Goal: Task Accomplishment & Management: Manage account settings

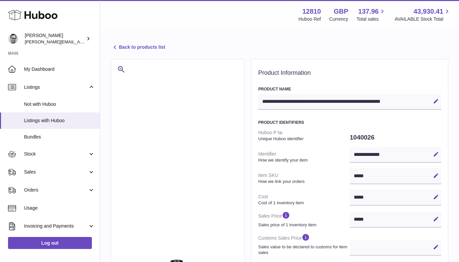
select select
select select "****"
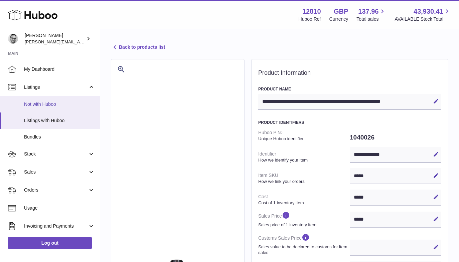
click at [46, 107] on span "Not with Huboo" at bounding box center [59, 104] width 71 height 6
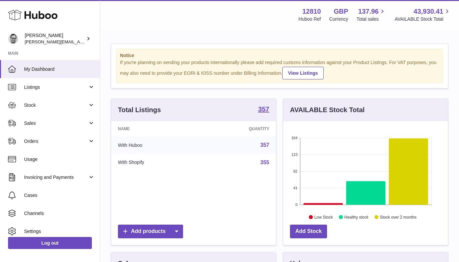
scroll to position [104, 165]
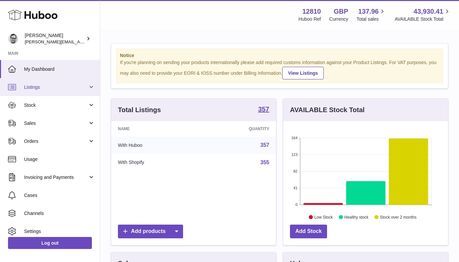
click at [46, 89] on span "Listings" at bounding box center [56, 87] width 64 height 6
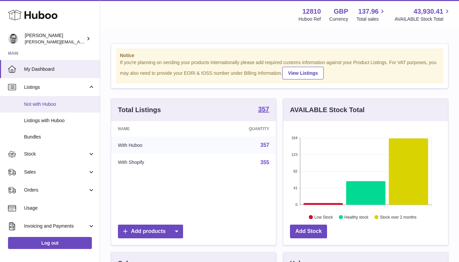
click at [47, 103] on span "Not with Huboo" at bounding box center [59, 104] width 71 height 6
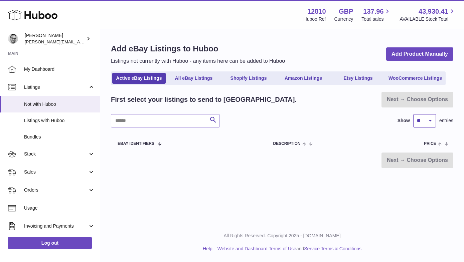
click at [426, 124] on select "** ** ** ***" at bounding box center [424, 120] width 23 height 13
select select "***"
click at [228, 77] on link "Shopify Listings" at bounding box center [248, 78] width 53 height 11
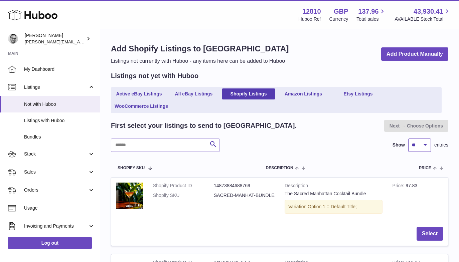
click at [417, 147] on select "** ** ** ***" at bounding box center [419, 145] width 23 height 13
select select "***"
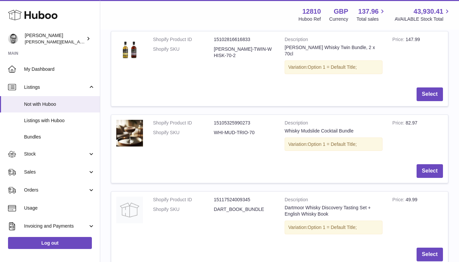
scroll to position [3346, 0]
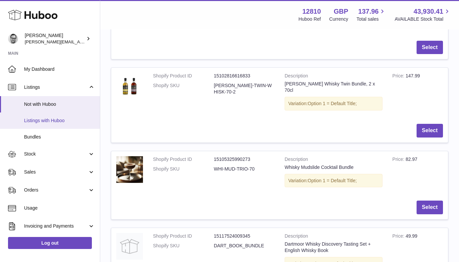
click at [43, 120] on span "Listings with Huboo" at bounding box center [59, 121] width 71 height 6
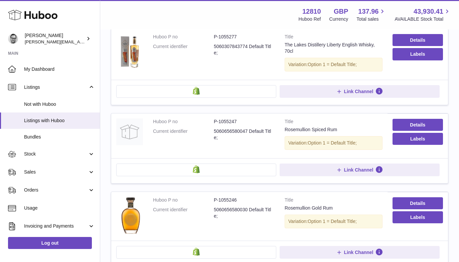
scroll to position [110, 0]
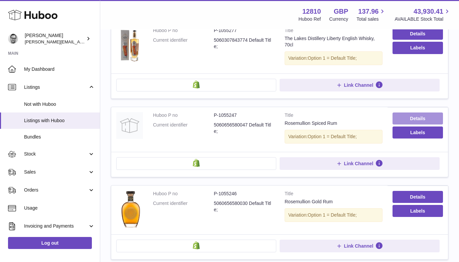
click at [417, 118] on link "Details" at bounding box center [417, 119] width 50 height 12
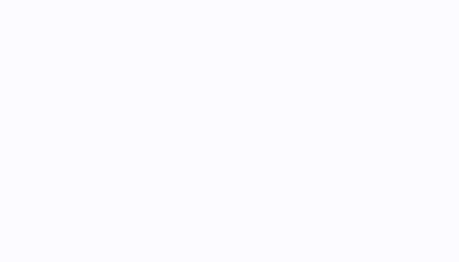
select select
select select "****"
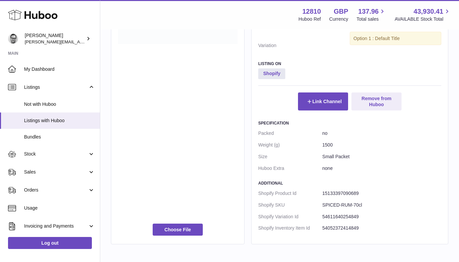
scroll to position [357, 0]
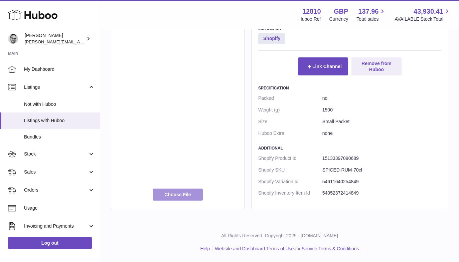
click at [177, 196] on label at bounding box center [178, 195] width 50 height 12
type input "**********"
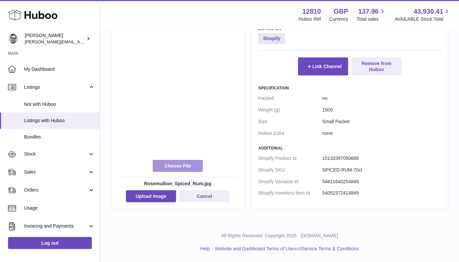
scroll to position [312, 0]
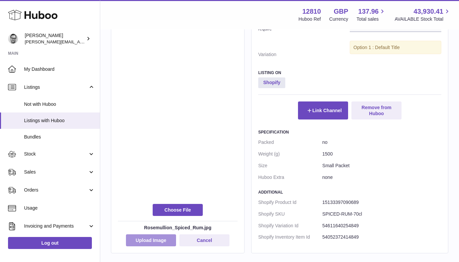
click at [157, 238] on button "Upload Image" at bounding box center [151, 240] width 50 height 12
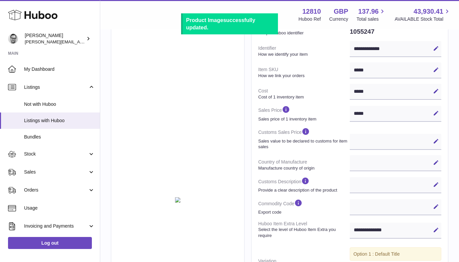
scroll to position [0, 0]
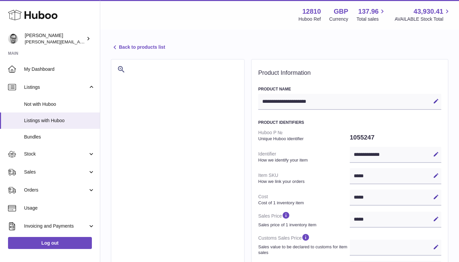
click at [137, 50] on link "Back to products list" at bounding box center [138, 47] width 54 height 8
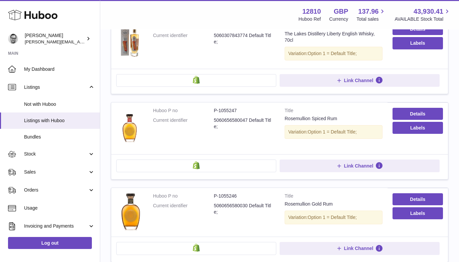
scroll to position [114, 0]
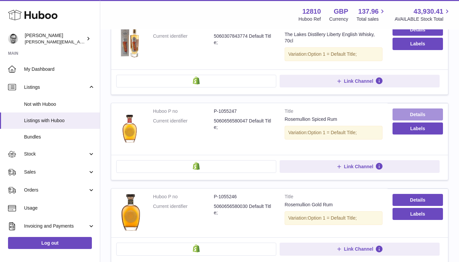
click at [424, 116] on link "Details" at bounding box center [417, 114] width 50 height 12
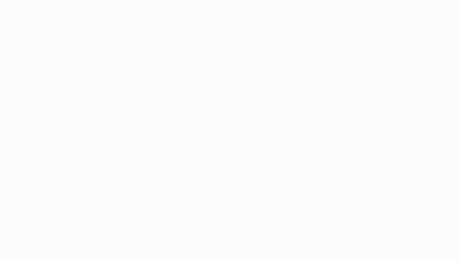
select select
select select "****"
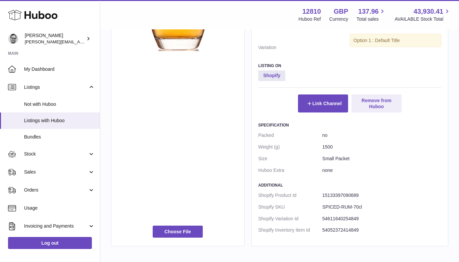
scroll to position [357, 0]
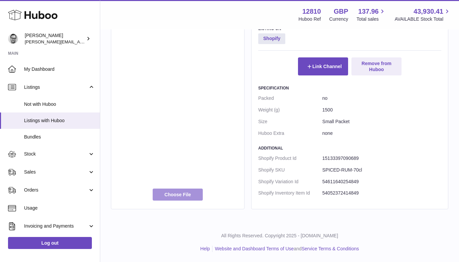
click at [176, 196] on label at bounding box center [178, 195] width 50 height 12
type input "**********"
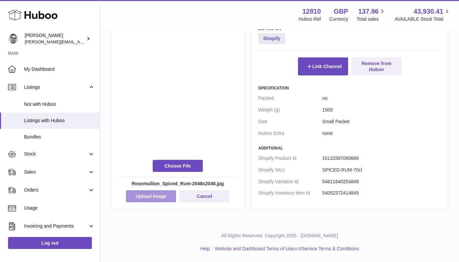
click at [145, 193] on button "Upload Image" at bounding box center [151, 196] width 50 height 12
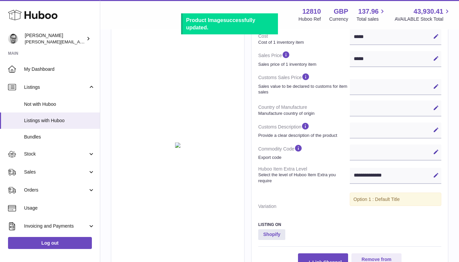
scroll to position [0, 0]
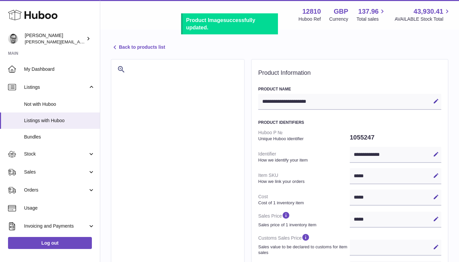
click at [147, 44] on link "Back to products list" at bounding box center [138, 47] width 54 height 8
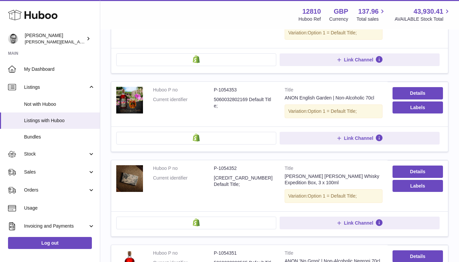
scroll to position [529, 0]
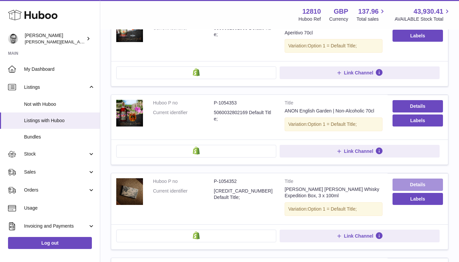
click at [419, 188] on link "Details" at bounding box center [417, 185] width 50 height 12
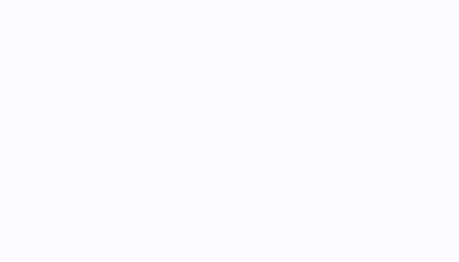
select select
select select "****"
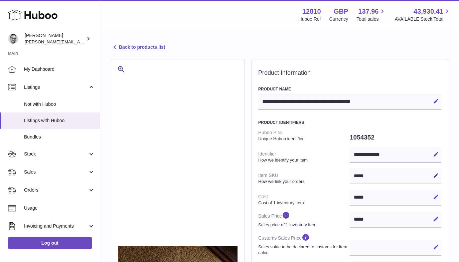
click at [124, 46] on link "Back to products list" at bounding box center [138, 47] width 54 height 8
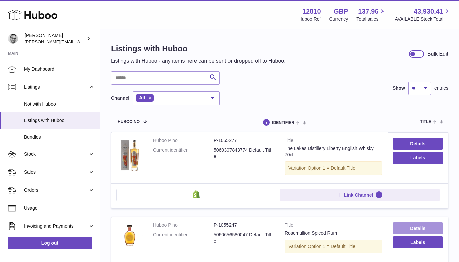
click at [404, 226] on link "Details" at bounding box center [417, 228] width 50 height 12
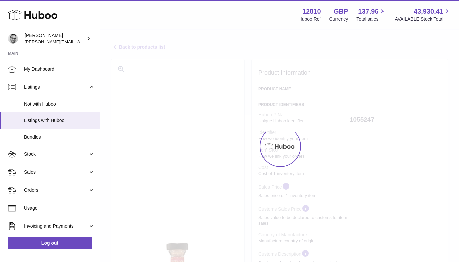
select select
select select "****"
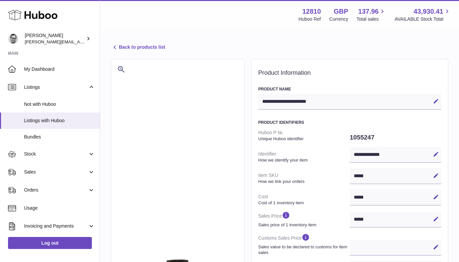
click at [145, 45] on link "Back to products list" at bounding box center [138, 47] width 54 height 8
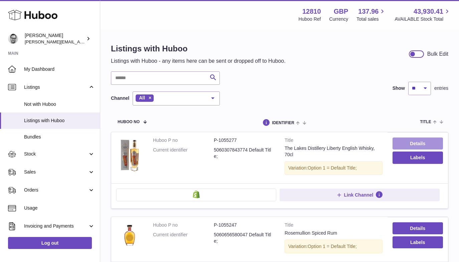
click at [421, 143] on link "Details" at bounding box center [417, 144] width 50 height 12
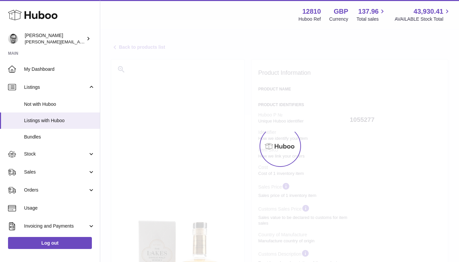
select select
select select "***"
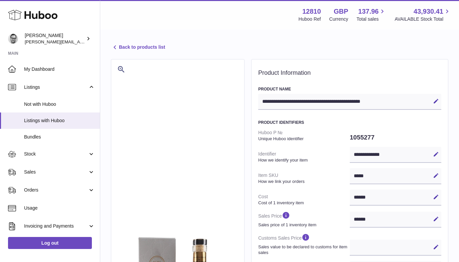
click at [137, 49] on link "Back to products list" at bounding box center [138, 47] width 54 height 8
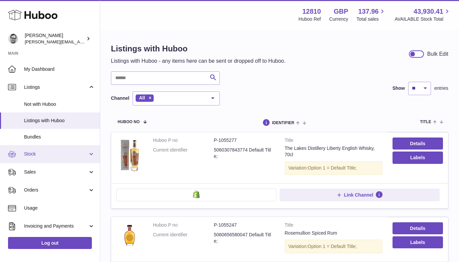
click at [80, 153] on span "Stock" at bounding box center [56, 154] width 64 height 6
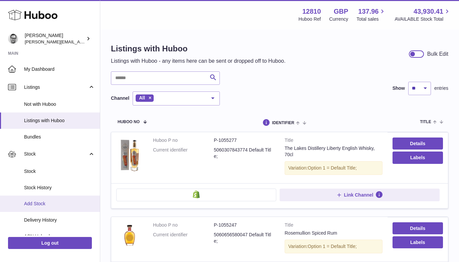
click at [40, 204] on span "Add Stock" at bounding box center [59, 204] width 71 height 6
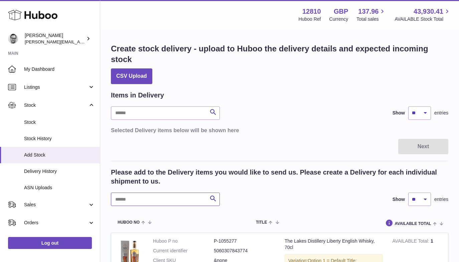
click at [137, 199] on input "text" at bounding box center [165, 199] width 109 height 13
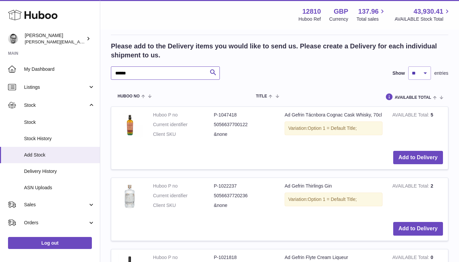
scroll to position [127, 0]
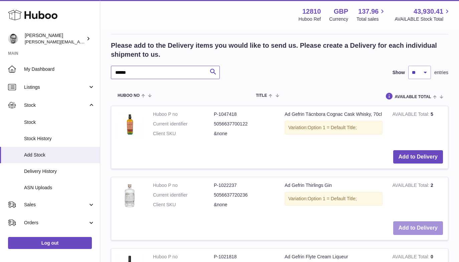
type input "******"
click at [418, 229] on button "Add to Delivery" at bounding box center [418, 228] width 50 height 14
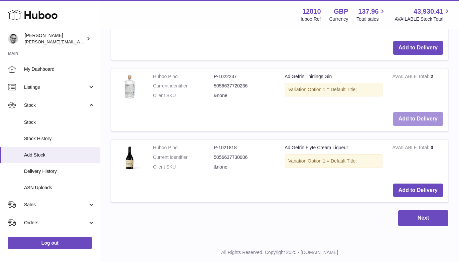
scroll to position [323, 0]
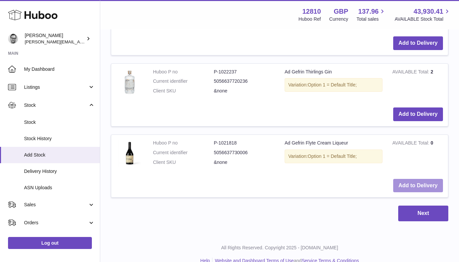
click at [423, 185] on button "Add to Delivery" at bounding box center [418, 186] width 50 height 14
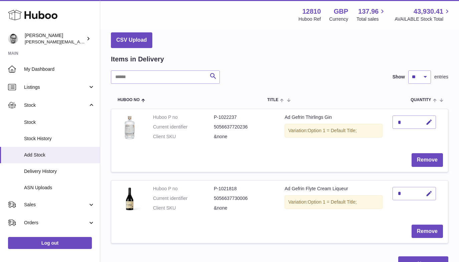
scroll to position [0, 0]
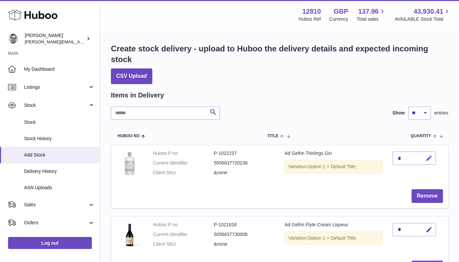
click at [430, 158] on icon "button" at bounding box center [428, 158] width 7 height 7
drag, startPoint x: 405, startPoint y: 158, endPoint x: 376, endPoint y: 158, distance: 28.4
click at [377, 158] on tr "Huboo P no P-1022237 Current identifier 5056637720236 Client SKU &none Ad Gefri…" at bounding box center [279, 176] width 337 height 63
type input "*"
click at [425, 156] on button "submit" at bounding box center [428, 158] width 13 height 11
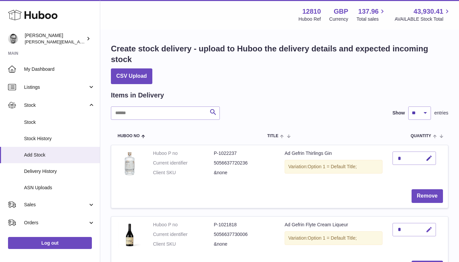
click at [427, 231] on icon "button" at bounding box center [428, 229] width 7 height 7
drag, startPoint x: 404, startPoint y: 230, endPoint x: 380, endPoint y: 230, distance: 23.7
click at [380, 230] on tr "Huboo P no P-1021818 Current identifier 5056637730006 Client SKU &none Ad Gefri…" at bounding box center [279, 247] width 337 height 63
type input "*"
click at [428, 228] on icon "submit" at bounding box center [429, 230] width 6 height 6
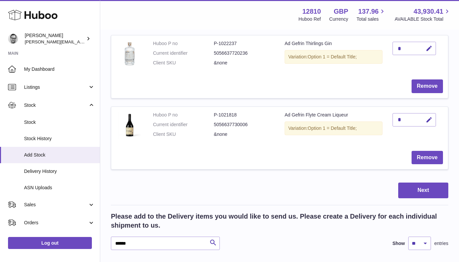
scroll to position [114, 0]
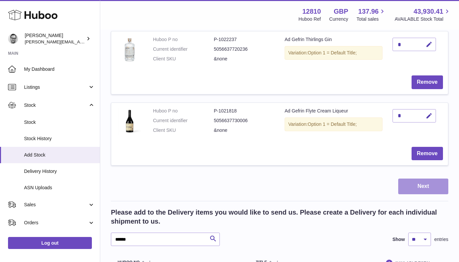
click at [430, 187] on button "Next" at bounding box center [423, 187] width 50 height 16
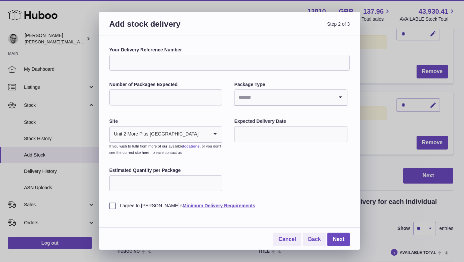
click at [136, 61] on input "Your Delivery Reference Number" at bounding box center [229, 63] width 240 height 16
type input "**********"
click at [162, 94] on input "Number of Packages Expected" at bounding box center [165, 97] width 113 height 16
type input "*"
click at [269, 96] on input "Search for option" at bounding box center [283, 97] width 99 height 15
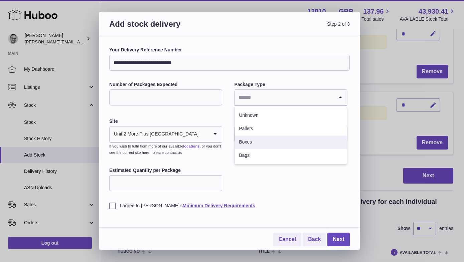
click at [256, 143] on li "Boxes" at bounding box center [291, 142] width 112 height 13
click at [258, 132] on input "text" at bounding box center [290, 134] width 113 height 16
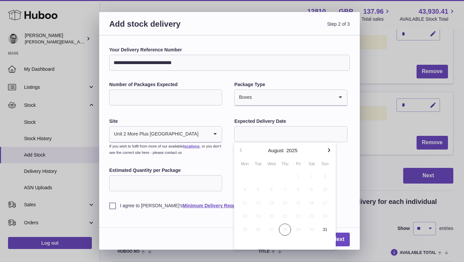
click at [330, 149] on icon "button" at bounding box center [329, 150] width 8 height 8
click at [257, 176] on span "2" at bounding box center [258, 176] width 12 height 12
type input "**********"
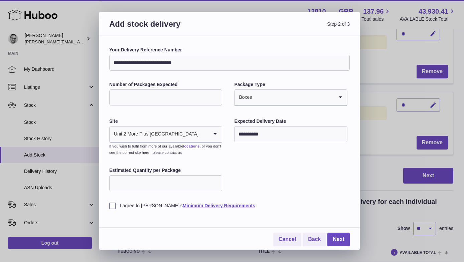
click at [156, 185] on input "Estimated Quantity per Package" at bounding box center [165, 183] width 113 height 16
type input "*"
click at [114, 206] on label "I agree to Huboo's Minimum Delivery Requirements" at bounding box center [229, 206] width 240 height 6
click at [341, 239] on link "Next" at bounding box center [338, 240] width 22 height 14
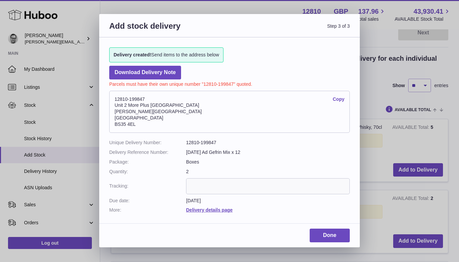
click at [208, 143] on dd "12810-199847" at bounding box center [268, 143] width 164 height 6
copy dd "199847"
click at [334, 231] on link "Done" at bounding box center [329, 236] width 40 height 14
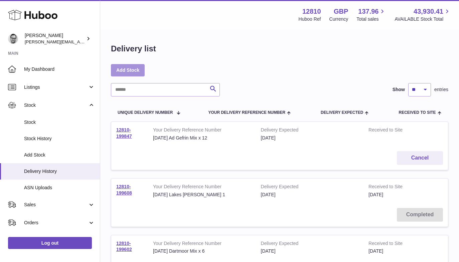
click at [128, 69] on link "Add Stock" at bounding box center [128, 70] width 34 height 12
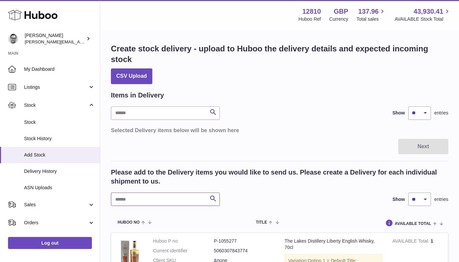
click at [151, 200] on input "text" at bounding box center [165, 199] width 109 height 13
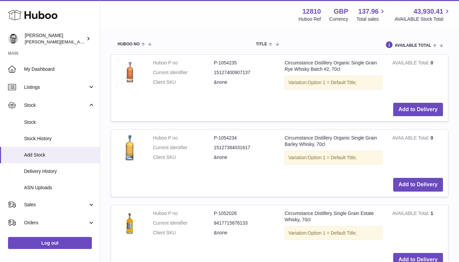
scroll to position [180, 0]
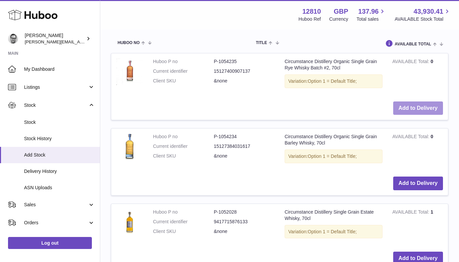
type input "**********"
click at [406, 108] on button "Add to Delivery" at bounding box center [418, 108] width 50 height 14
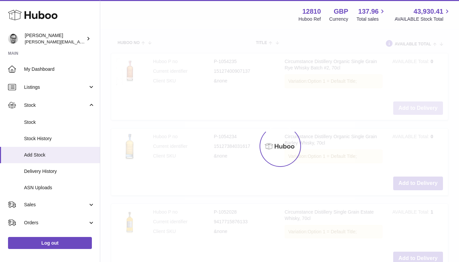
scroll to position [266, 0]
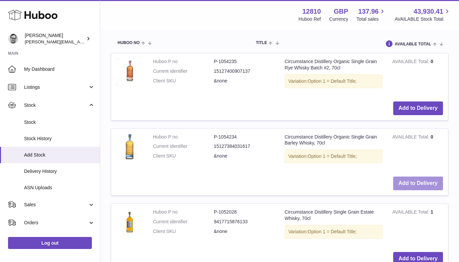
click at [419, 183] on button "Add to Delivery" at bounding box center [418, 184] width 50 height 14
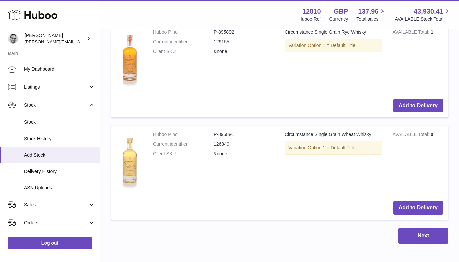
scroll to position [600, 0]
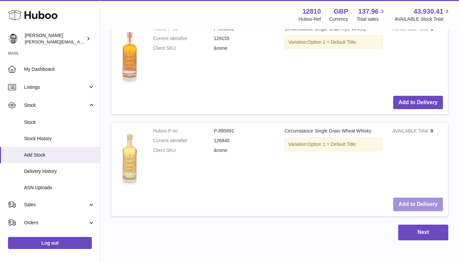
click at [420, 204] on button "Add to Delivery" at bounding box center [418, 205] width 50 height 14
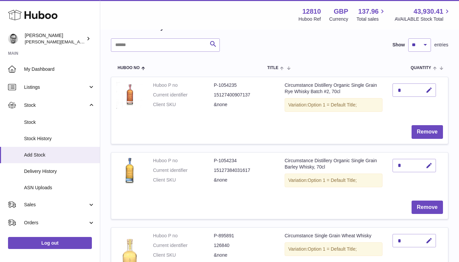
scroll to position [68, 0]
click at [428, 89] on icon "button" at bounding box center [428, 90] width 7 height 7
drag, startPoint x: 404, startPoint y: 91, endPoint x: 379, endPoint y: 91, distance: 24.7
click at [380, 91] on tr "Huboo P no P-1054235 Current identifier 15127400907137 Client SKU &none Circums…" at bounding box center [279, 110] width 337 height 67
type input "*"
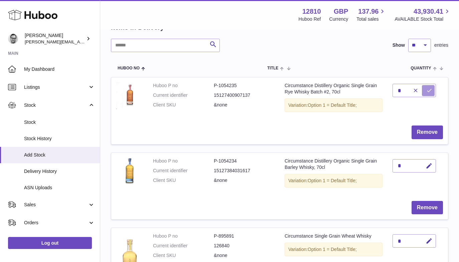
click at [429, 89] on icon "submit" at bounding box center [429, 90] width 6 height 6
click at [429, 164] on icon "button" at bounding box center [428, 166] width 7 height 7
drag, startPoint x: 402, startPoint y: 165, endPoint x: 388, endPoint y: 165, distance: 14.7
click at [388, 165] on td "*" at bounding box center [417, 174] width 60 height 43
type input "*"
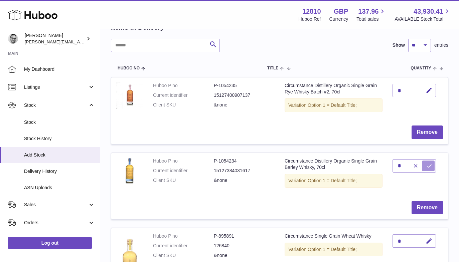
click at [430, 166] on icon "submit" at bounding box center [429, 166] width 6 height 6
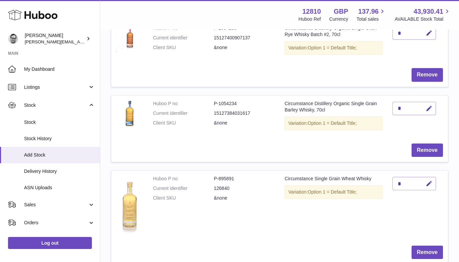
scroll to position [133, 0]
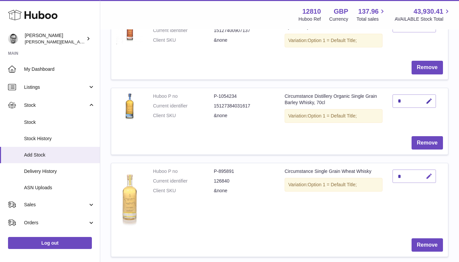
click at [430, 177] on icon "button" at bounding box center [428, 176] width 7 height 7
drag, startPoint x: 402, startPoint y: 176, endPoint x: 393, endPoint y: 176, distance: 9.0
click at [393, 176] on input "*" at bounding box center [413, 176] width 43 height 13
type input "*"
click at [430, 174] on icon "submit" at bounding box center [429, 176] width 6 height 6
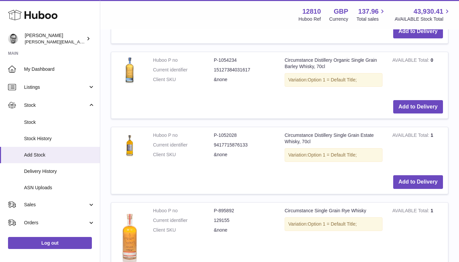
scroll to position [522, 0]
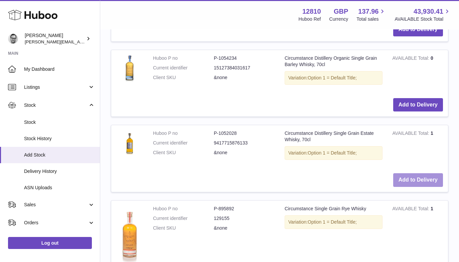
click at [415, 181] on button "Add to Delivery" at bounding box center [418, 180] width 50 height 14
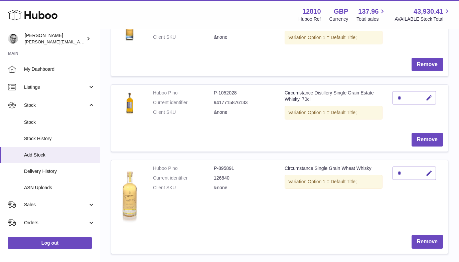
scroll to position [196, 0]
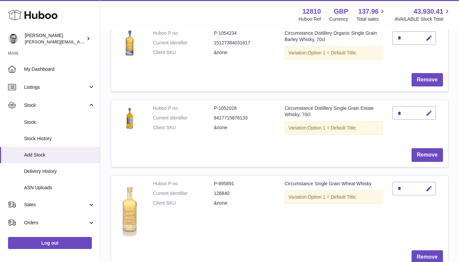
click at [428, 115] on icon "button" at bounding box center [428, 113] width 7 height 7
drag, startPoint x: 403, startPoint y: 113, endPoint x: 387, endPoint y: 112, distance: 16.1
click at [388, 112] on td "*" at bounding box center [417, 121] width 60 height 43
type input "*"
click at [429, 113] on icon "submit" at bounding box center [429, 113] width 6 height 6
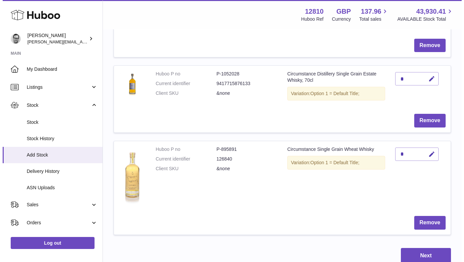
scroll to position [259, 0]
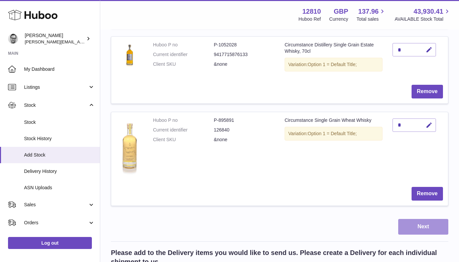
click at [431, 230] on button "Next" at bounding box center [423, 227] width 50 height 16
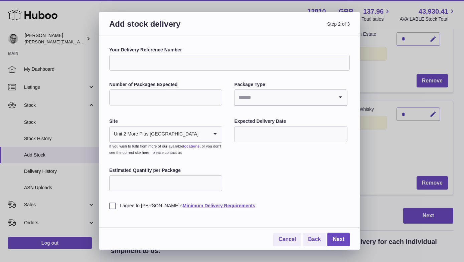
click at [188, 66] on input "Your Delivery Reference Number" at bounding box center [229, 63] width 240 height 16
type input "**********"
click at [171, 94] on input "Number of Packages Expected" at bounding box center [165, 97] width 113 height 16
type input "*"
click at [253, 97] on input "Search for option" at bounding box center [283, 97] width 99 height 15
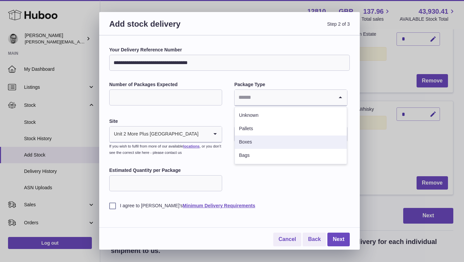
click at [253, 139] on li "Boxes" at bounding box center [291, 142] width 112 height 13
click at [262, 134] on input "text" at bounding box center [290, 134] width 113 height 16
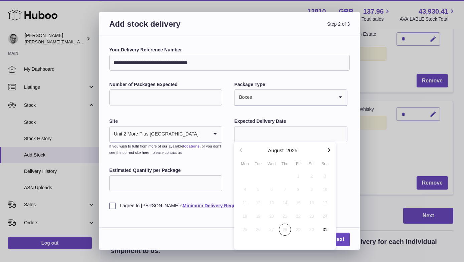
click at [330, 151] on icon "button" at bounding box center [329, 150] width 8 height 8
click at [273, 176] on span "3" at bounding box center [271, 176] width 12 height 12
type input "**********"
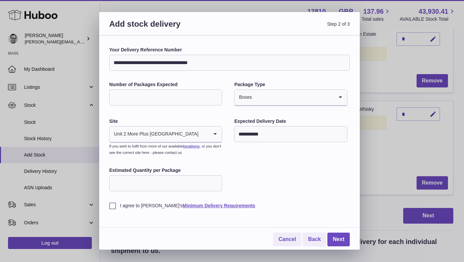
click at [153, 186] on input "Estimated Quantity per Package" at bounding box center [165, 183] width 113 height 16
type input "*"
click at [115, 206] on label "I agree to Huboo's Minimum Delivery Requirements" at bounding box center [229, 206] width 240 height 6
click at [341, 239] on link "Next" at bounding box center [338, 240] width 22 height 14
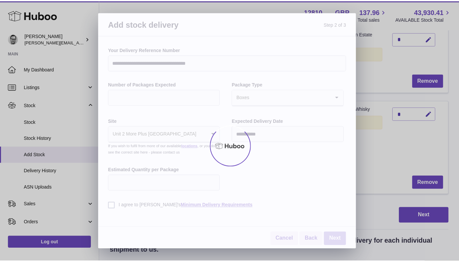
scroll to position [240, 0]
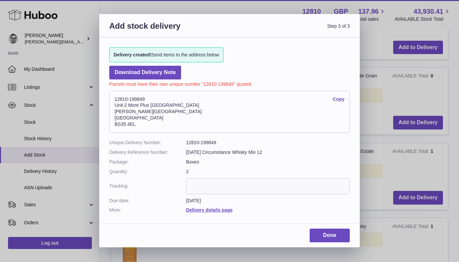
click at [213, 142] on dd "12810-199849" at bounding box center [268, 143] width 164 height 6
copy dd "199849"
click at [330, 234] on link "Done" at bounding box center [329, 236] width 40 height 14
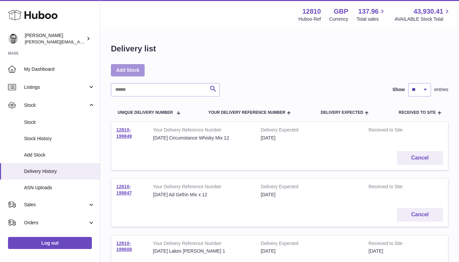
click at [126, 70] on link "Add Stock" at bounding box center [128, 70] width 34 height 12
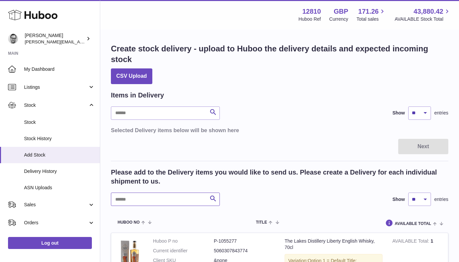
click at [138, 197] on input "text" at bounding box center [165, 199] width 109 height 13
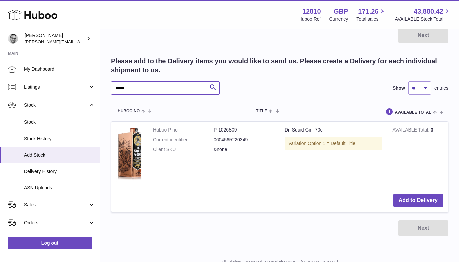
scroll to position [114, 0]
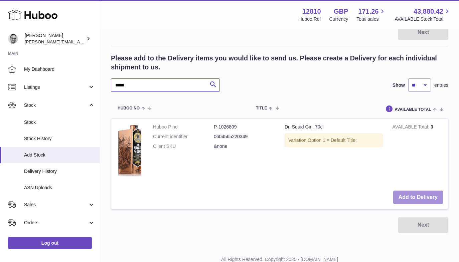
type input "*****"
click at [421, 197] on button "Add to Delivery" at bounding box center [418, 198] width 50 height 14
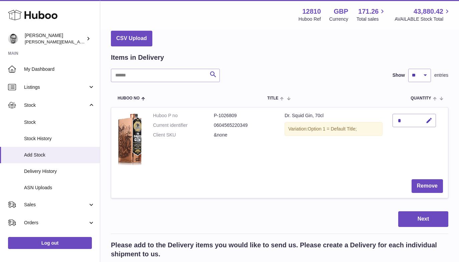
scroll to position [0, 0]
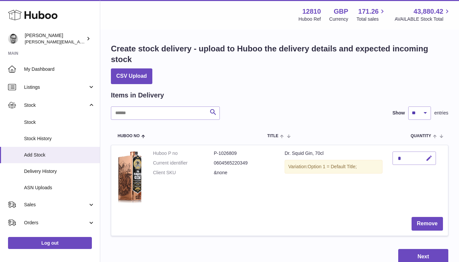
click at [434, 156] on button "button" at bounding box center [428, 159] width 16 height 14
drag, startPoint x: 404, startPoint y: 157, endPoint x: 389, endPoint y: 157, distance: 15.0
click at [389, 157] on td "*" at bounding box center [417, 178] width 60 height 67
type input "*"
click at [429, 157] on icon "submit" at bounding box center [429, 158] width 6 height 6
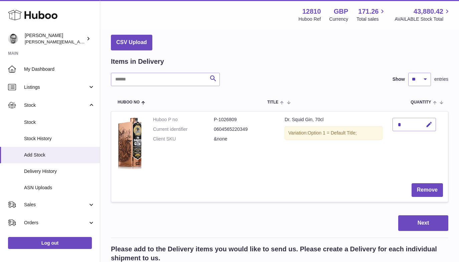
scroll to position [38, 0]
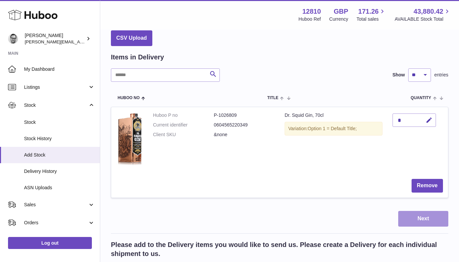
click at [413, 216] on button "Next" at bounding box center [423, 219] width 50 height 16
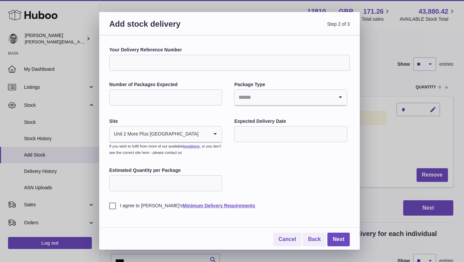
click at [154, 65] on input "Your Delivery Reference Number" at bounding box center [229, 63] width 240 height 16
type input "**********"
click at [165, 96] on input "Number of Packages Expected" at bounding box center [165, 97] width 113 height 16
type input "*"
click at [278, 101] on input "Search for option" at bounding box center [283, 97] width 99 height 15
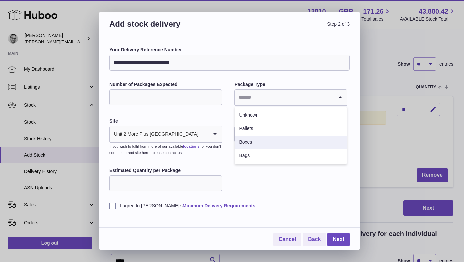
click at [256, 143] on li "Boxes" at bounding box center [291, 142] width 112 height 13
click at [261, 132] on input "text" at bounding box center [290, 134] width 113 height 16
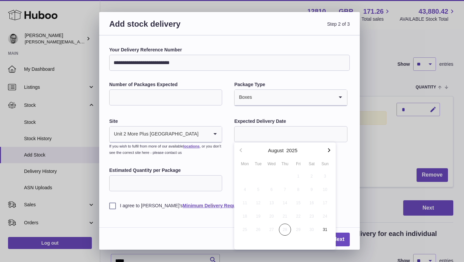
click at [328, 151] on icon "button" at bounding box center [329, 150] width 2 height 4
click at [244, 175] on span "1" at bounding box center [245, 176] width 12 height 12
type input "**********"
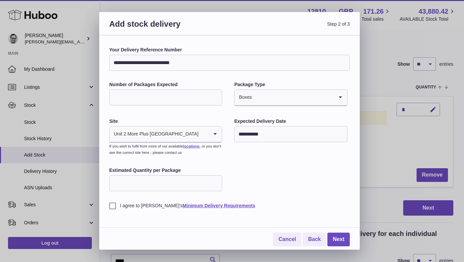
click at [170, 182] on input "Estimated Quantity per Package" at bounding box center [165, 183] width 113 height 16
type input "*"
click at [112, 205] on label "I agree to Huboo's Minimum Delivery Requirements" at bounding box center [229, 206] width 240 height 6
click at [342, 242] on link "Next" at bounding box center [338, 240] width 22 height 14
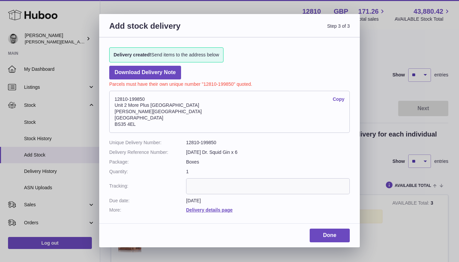
click at [212, 144] on dd "12810-199850" at bounding box center [268, 143] width 164 height 6
copy dd "199850"
click at [332, 236] on link "Done" at bounding box center [329, 236] width 40 height 14
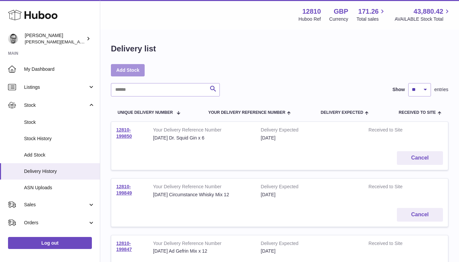
click at [122, 72] on link "Add Stock" at bounding box center [128, 70] width 34 height 12
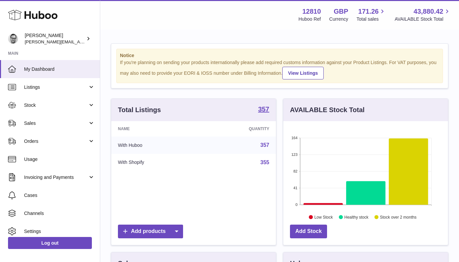
scroll to position [104, 165]
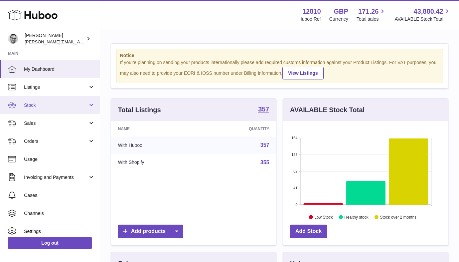
click at [50, 100] on link "Stock" at bounding box center [50, 105] width 100 height 18
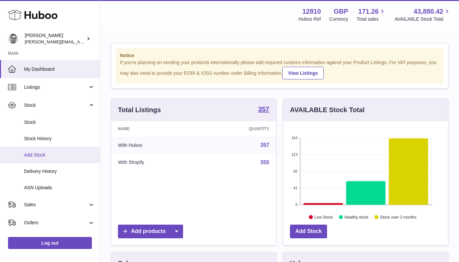
click at [41, 150] on link "Add Stock" at bounding box center [50, 155] width 100 height 16
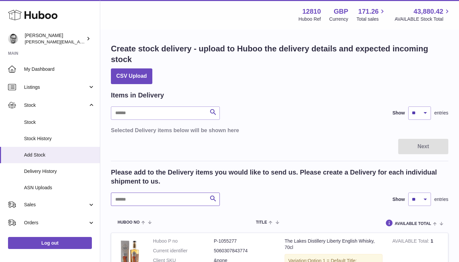
click at [189, 197] on input "text" at bounding box center [165, 199] width 109 height 13
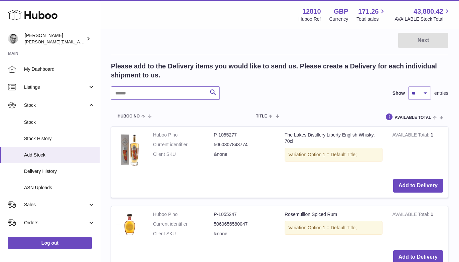
scroll to position [107, 0]
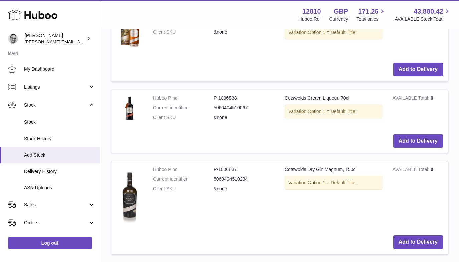
scroll to position [386, 0]
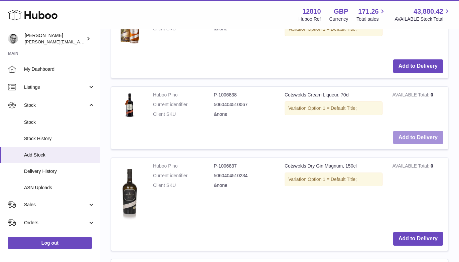
type input "*********"
click at [422, 143] on button "Add to Delivery" at bounding box center [418, 138] width 50 height 14
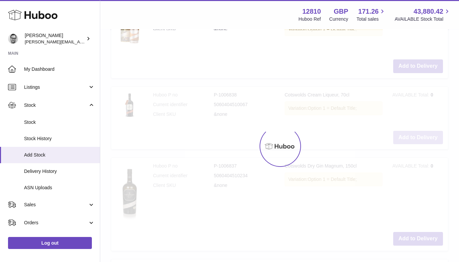
scroll to position [469, 0]
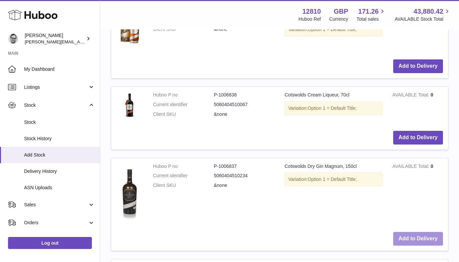
click at [412, 238] on button "Add to Delivery" at bounding box center [418, 239] width 50 height 14
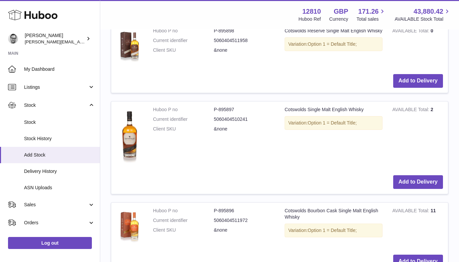
scroll to position [822, 0]
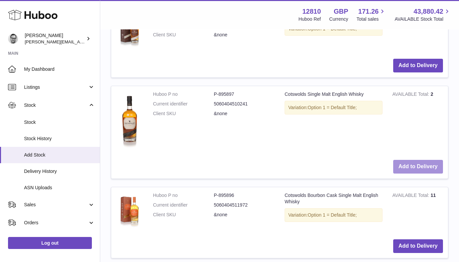
click at [423, 162] on button "Add to Delivery" at bounding box center [418, 167] width 50 height 14
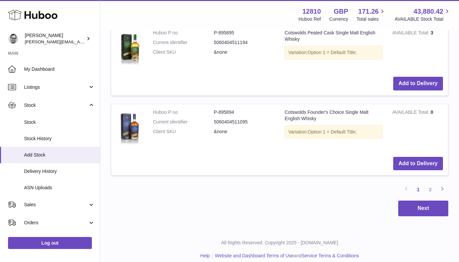
scroll to position [1167, 0]
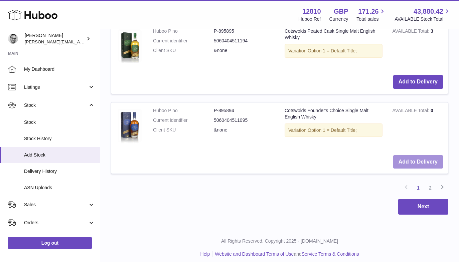
click at [413, 162] on button "Add to Delivery" at bounding box center [418, 162] width 50 height 14
click at [430, 189] on link "2" at bounding box center [430, 188] width 12 height 12
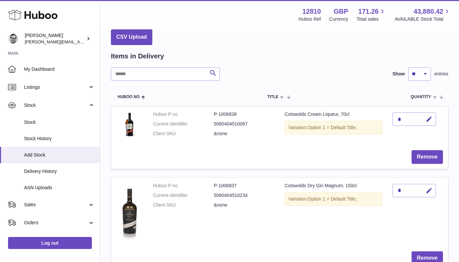
scroll to position [43, 0]
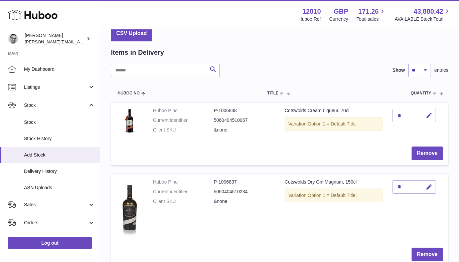
click at [430, 114] on icon "button" at bounding box center [428, 115] width 7 height 7
drag, startPoint x: 403, startPoint y: 115, endPoint x: 395, endPoint y: 115, distance: 8.3
click at [397, 115] on input "*" at bounding box center [413, 115] width 43 height 13
type input "*"
click at [427, 116] on icon "submit" at bounding box center [429, 116] width 6 height 6
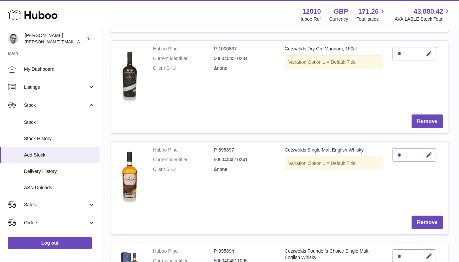
scroll to position [177, 0]
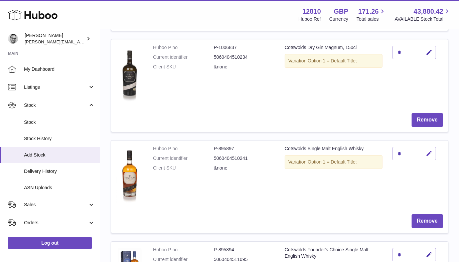
click at [431, 154] on icon "button" at bounding box center [428, 153] width 7 height 7
drag, startPoint x: 403, startPoint y: 152, endPoint x: 382, endPoint y: 152, distance: 21.4
click at [382, 152] on tr "Huboo P no P-895897 Current identifier 5060404510241 Client SKU &none Cotswolds…" at bounding box center [279, 186] width 337 height 93
type input "*"
click at [429, 152] on icon "submit" at bounding box center [429, 154] width 6 height 6
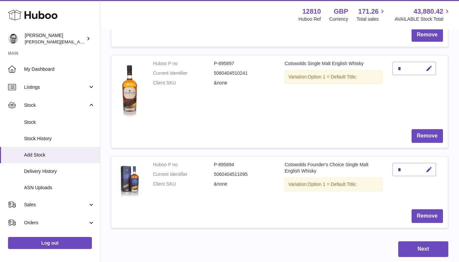
scroll to position [264, 0]
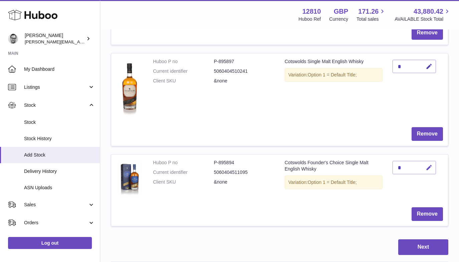
click at [429, 165] on icon "button" at bounding box center [428, 167] width 7 height 7
drag, startPoint x: 403, startPoint y: 166, endPoint x: 387, endPoint y: 166, distance: 15.7
click at [389, 166] on td "*" at bounding box center [417, 179] width 60 height 48
type input "*"
click at [428, 166] on icon "submit" at bounding box center [429, 168] width 6 height 6
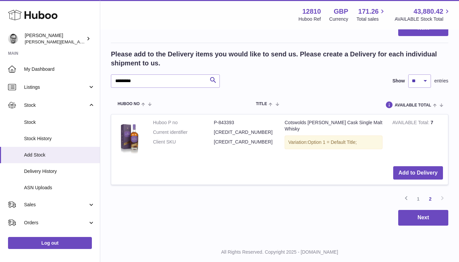
scroll to position [500, 0]
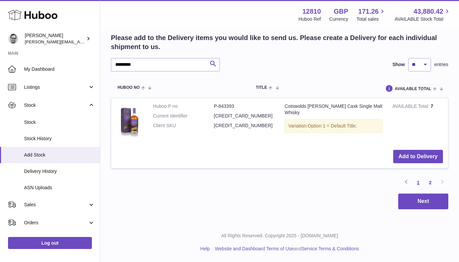
click at [418, 183] on link "1" at bounding box center [418, 183] width 12 height 12
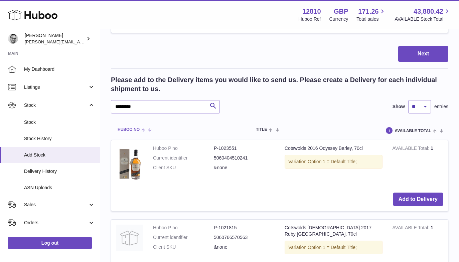
scroll to position [458, 0]
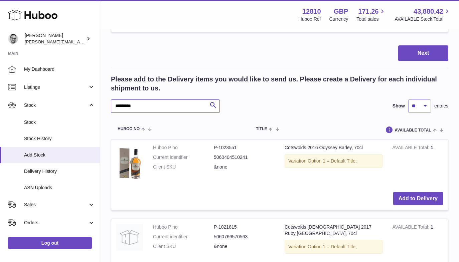
click at [126, 107] on input "*********" at bounding box center [165, 105] width 109 height 13
type input "*******"
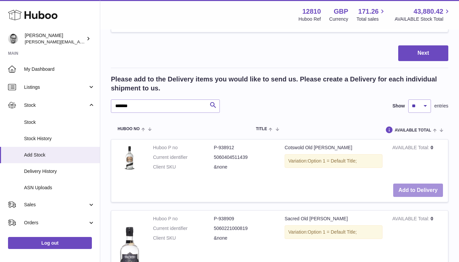
click at [424, 191] on button "Add to Delivery" at bounding box center [418, 191] width 50 height 14
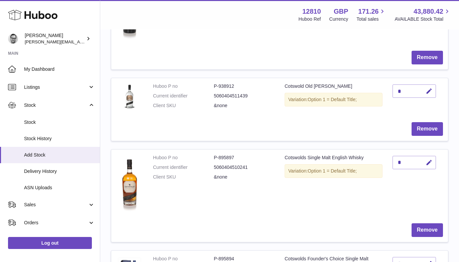
scroll to position [288, 0]
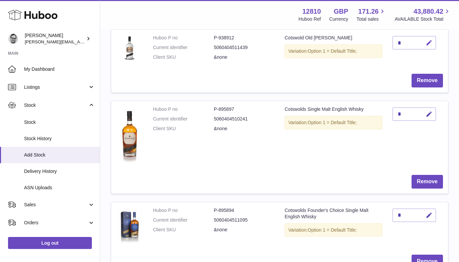
click at [430, 41] on icon "button" at bounding box center [428, 42] width 7 height 7
drag, startPoint x: 401, startPoint y: 41, endPoint x: 388, endPoint y: 41, distance: 12.7
click at [388, 41] on td "*" at bounding box center [417, 49] width 60 height 39
type input "*"
click at [427, 45] on icon "submit" at bounding box center [429, 43] width 6 height 6
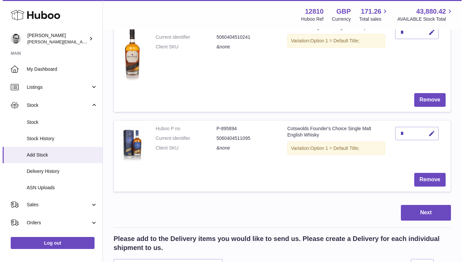
scroll to position [372, 0]
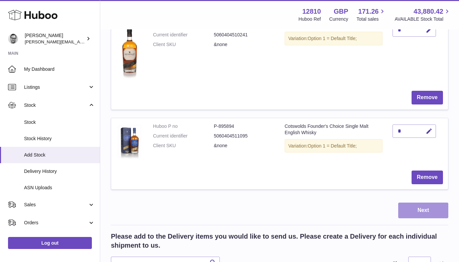
click at [428, 210] on button "Next" at bounding box center [423, 211] width 50 height 16
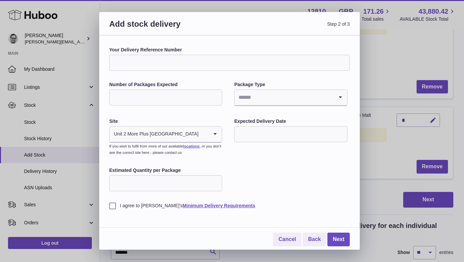
click at [140, 57] on input "Your Delivery Reference Number" at bounding box center [229, 63] width 240 height 16
type input "**********"
click at [137, 96] on input "Number of Packages Expected" at bounding box center [165, 97] width 113 height 16
type input "*"
click at [267, 100] on input "Search for option" at bounding box center [283, 97] width 99 height 15
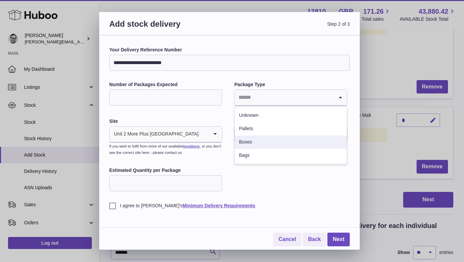
click at [248, 139] on li "Boxes" at bounding box center [291, 142] width 112 height 13
click at [247, 141] on input "text" at bounding box center [290, 134] width 113 height 16
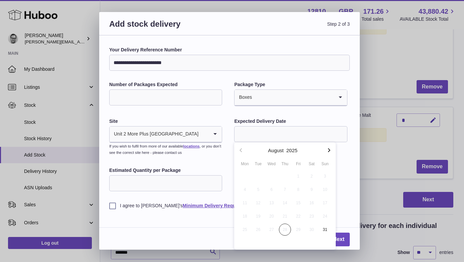
click at [329, 152] on icon "button" at bounding box center [329, 150] width 8 height 8
click at [271, 175] on span "3" at bounding box center [271, 176] width 12 height 12
type input "**********"
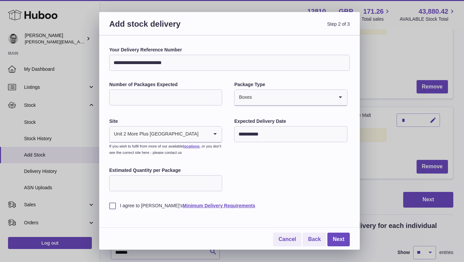
click at [137, 187] on input "Estimated Quantity per Package" at bounding box center [165, 183] width 113 height 16
type input "*"
click at [110, 206] on label "I agree to Huboo's Minimum Delivery Requirements" at bounding box center [229, 206] width 240 height 6
click at [340, 238] on link "Next" at bounding box center [338, 240] width 22 height 14
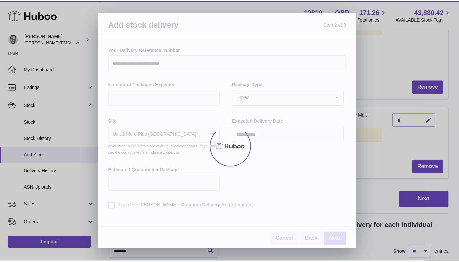
scroll to position [213, 0]
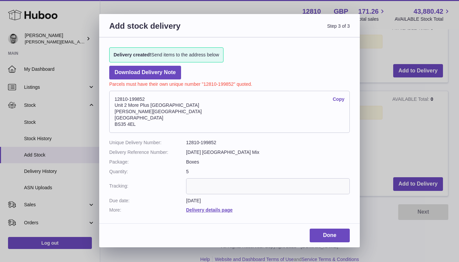
click at [209, 141] on dd "12810-199852" at bounding box center [268, 143] width 164 height 6
copy dd "199852"
click at [325, 235] on link "Done" at bounding box center [329, 236] width 40 height 14
